Goal: Information Seeking & Learning: Understand process/instructions

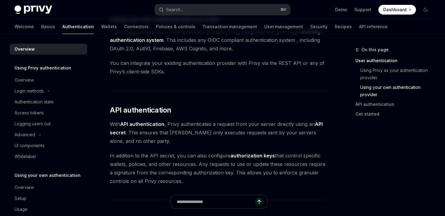
scroll to position [335, 0]
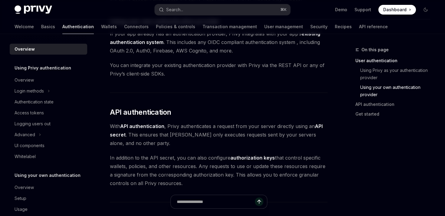
click at [159, 149] on div "Privy’s wallet system supports granular controls on who can access wallets and …" at bounding box center [219, 33] width 218 height 603
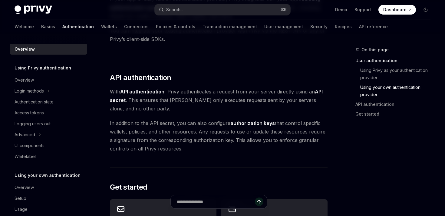
scroll to position [371, 0]
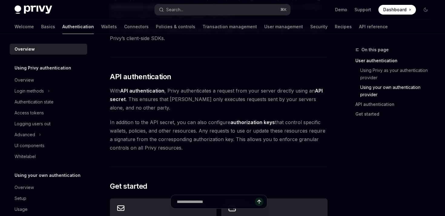
click at [185, 149] on span "In addition to the API secret, you can also configure authorization keys that c…" at bounding box center [219, 135] width 218 height 34
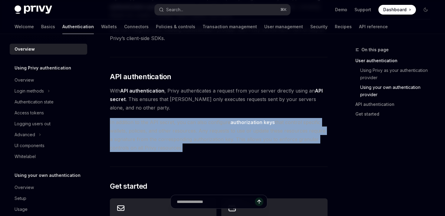
drag, startPoint x: 185, startPoint y: 149, endPoint x: 111, endPoint y: 121, distance: 78.9
click at [111, 121] on span "In addition to the API secret, you can also configure authorization keys that c…" at bounding box center [219, 135] width 218 height 34
drag, startPoint x: 111, startPoint y: 121, endPoint x: 185, endPoint y: 148, distance: 79.0
click at [186, 150] on span "In addition to the API secret, you can also configure authorization keys that c…" at bounding box center [219, 135] width 218 height 34
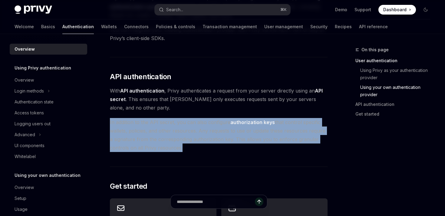
click at [185, 148] on span "In addition to the API secret, you can also configure authorization keys that c…" at bounding box center [219, 135] width 218 height 34
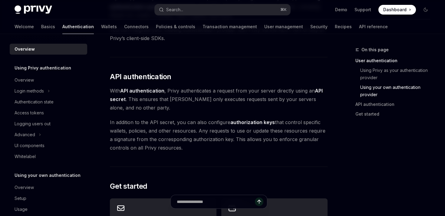
click at [203, 151] on span "In addition to the API secret, you can also configure authorization keys that c…" at bounding box center [219, 135] width 218 height 34
drag, startPoint x: 203, startPoint y: 151, endPoint x: 104, endPoint y: 122, distance: 103.6
click at [104, 122] on div "Overview OpenAI Open in ChatGPT OpenAI Open in ChatGPT [PERSON_NAME]’s wallet s…" at bounding box center [162, 36] width 334 height 722
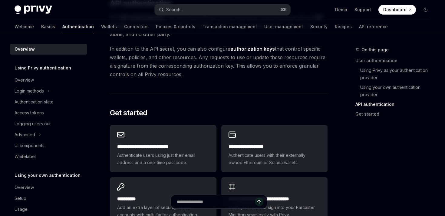
scroll to position [443, 0]
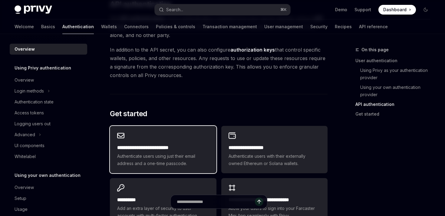
click at [175, 152] on div "**********" at bounding box center [163, 155] width 92 height 23
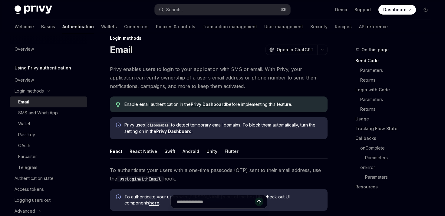
scroll to position [11, 0]
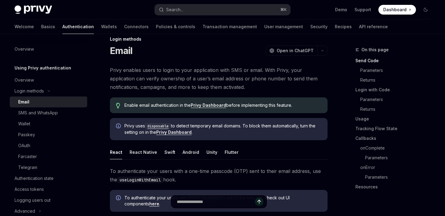
click at [213, 105] on link "Privy Dashboard" at bounding box center [208, 104] width 35 height 5
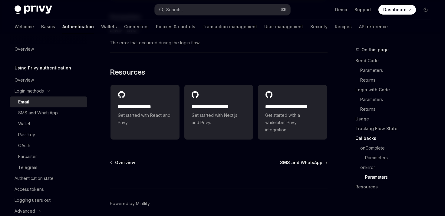
scroll to position [1301, 0]
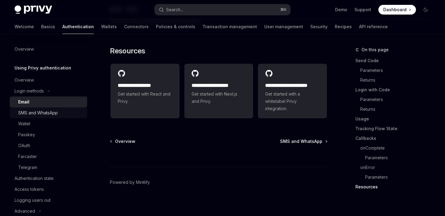
click at [49, 112] on div "SMS and WhatsApp" at bounding box center [38, 112] width 40 height 7
type textarea "*"
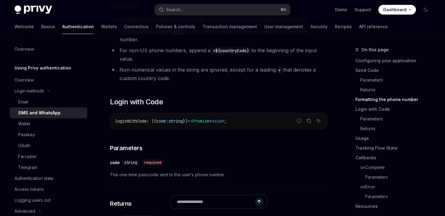
scroll to position [564, 0]
drag, startPoint x: 177, startPoint y: 116, endPoint x: 262, endPoint y: 116, distance: 85.7
click at [263, 117] on code "loginWithCode : ({ code : string }) => Promise < void > ;" at bounding box center [219, 120] width 208 height 7
click at [147, 118] on span "loginWithCode" at bounding box center [131, 120] width 32 height 5
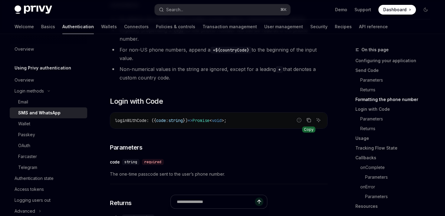
click at [307, 118] on icon "Copy the contents from the code block" at bounding box center [309, 120] width 5 height 5
click at [265, 121] on div "loginWithCode : ({ code : string }) => Promise < void > ;" at bounding box center [218, 120] width 217 height 16
click at [255, 117] on code "loginWithCode : ({ code : string }) => Promise < void > ;" at bounding box center [219, 120] width 208 height 7
click at [184, 112] on div "loginWithCode : ({ code : string }) => Promise < void > ;" at bounding box center [218, 120] width 217 height 16
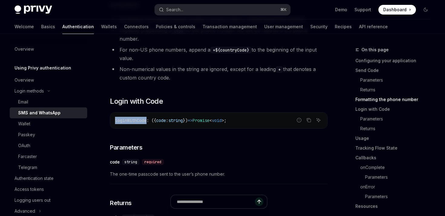
click at [184, 112] on div "loginWithCode : ({ code : string }) => Promise < void > ;" at bounding box center [218, 120] width 217 height 16
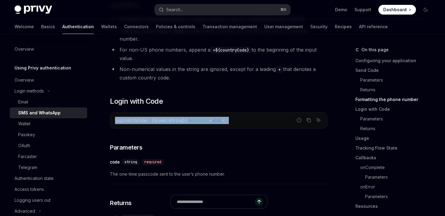
click at [184, 112] on div "loginWithCode : ({ code : string }) => Promise < void > ;" at bounding box center [218, 120] width 217 height 16
click at [188, 118] on span "})" at bounding box center [185, 120] width 5 height 5
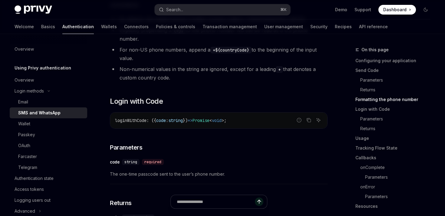
click at [188, 118] on span "})" at bounding box center [185, 120] width 5 height 5
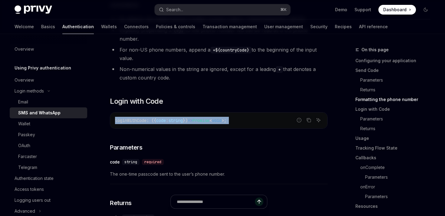
click at [188, 118] on span "})" at bounding box center [185, 120] width 5 height 5
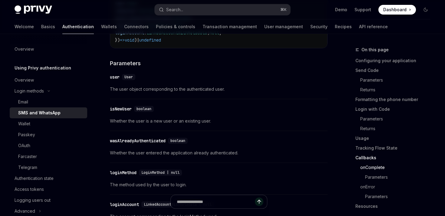
scroll to position [1273, 0]
drag, startPoint x: 221, startPoint y: 154, endPoint x: 227, endPoint y: 186, distance: 32.7
click at [227, 186] on div "​ loginMethod LoginMethod | null The method used by the user to login." at bounding box center [219, 179] width 218 height 29
click at [227, 186] on span "The method used by the user to login." at bounding box center [219, 183] width 218 height 7
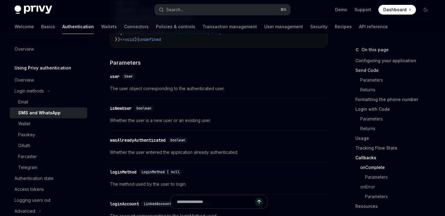
scroll to position [1269, 0]
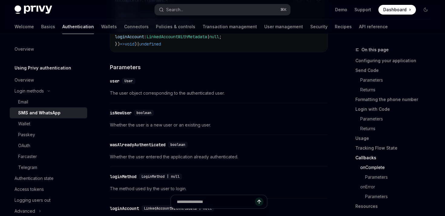
click at [346, 85] on div "On this page Configuring your application Send Code Parameters Returns Formatti…" at bounding box center [390, 131] width 92 height 170
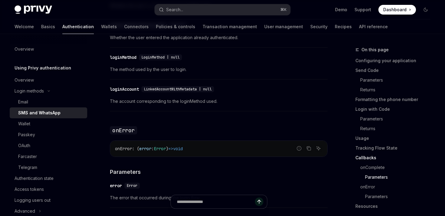
scroll to position [1389, 0]
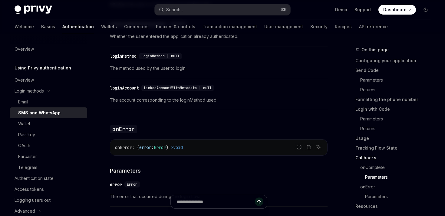
click at [280, 46] on div "​ wasAlreadyAuthenticated boolean Whether the user entered the application alre…" at bounding box center [219, 32] width 218 height 29
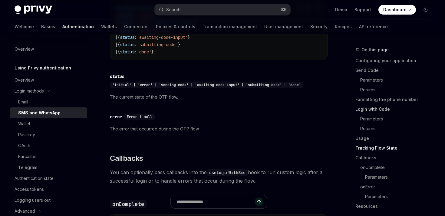
scroll to position [963, 0]
